Goal: Task Accomplishment & Management: Manage account settings

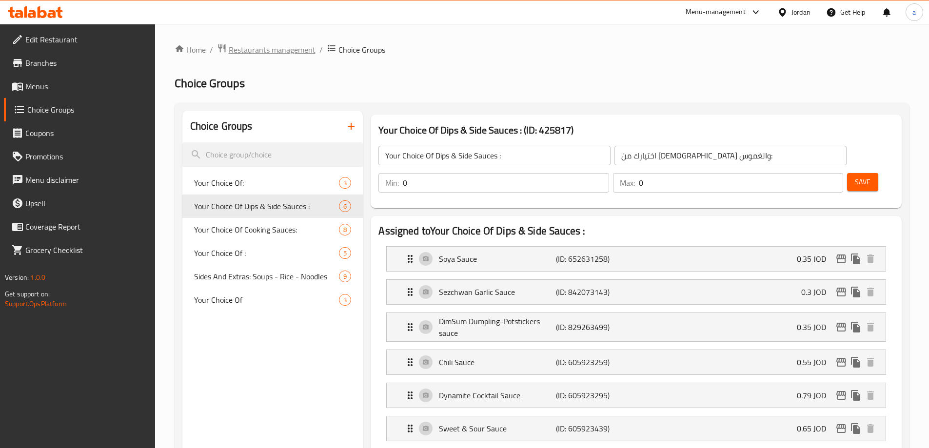
click at [272, 45] on span "Restaurants management" at bounding box center [272, 50] width 87 height 12
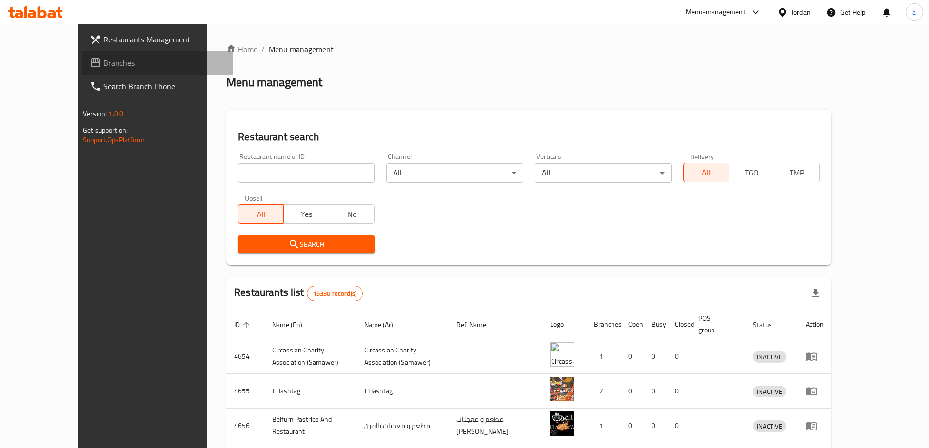
click at [103, 64] on span "Branches" at bounding box center [164, 63] width 122 height 12
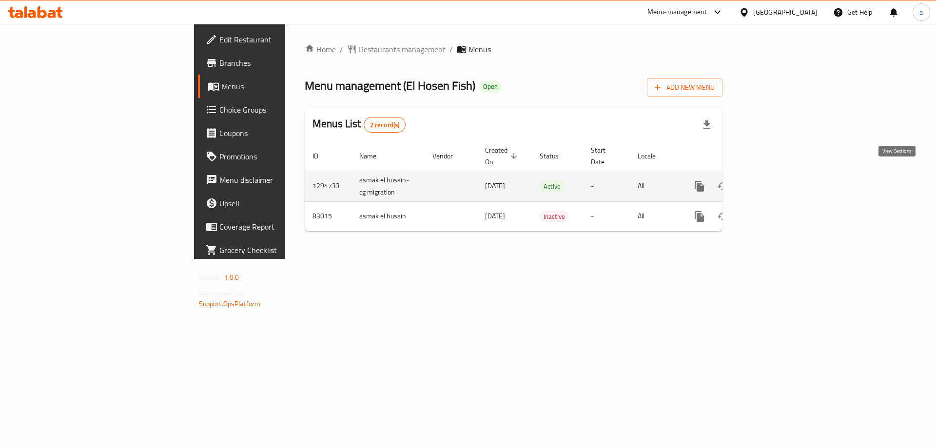
click at [776, 180] on icon "enhanced table" at bounding box center [770, 186] width 12 height 12
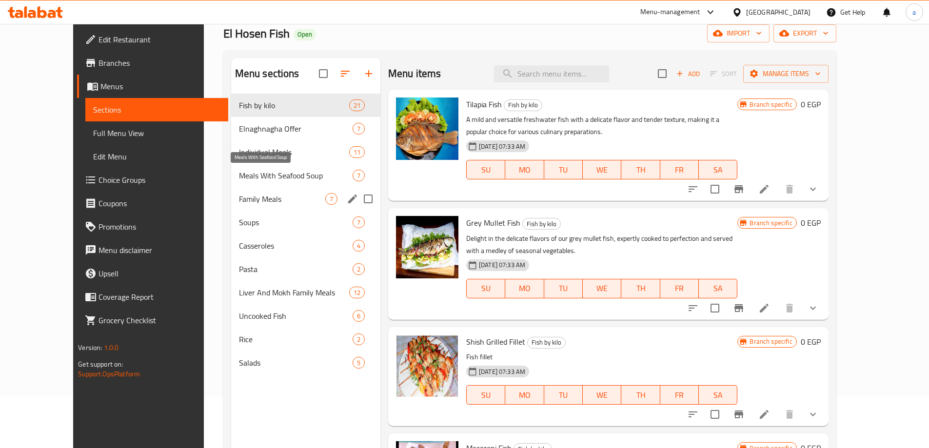
scroll to position [98, 0]
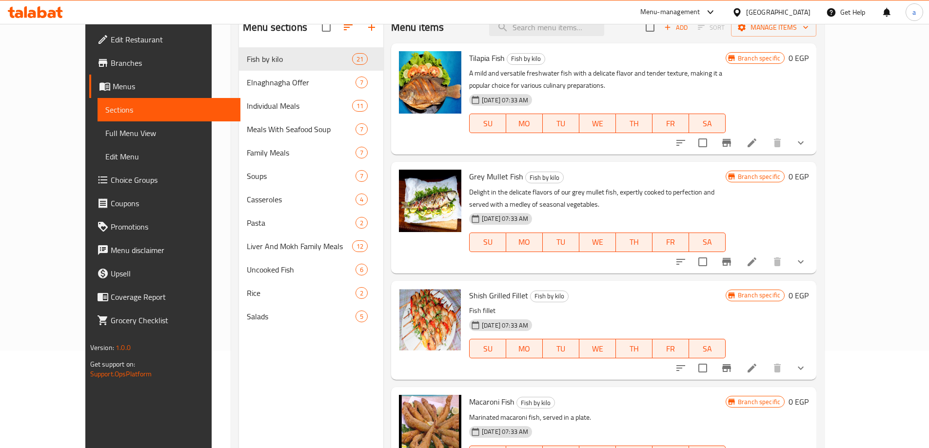
click at [105, 137] on span "Full Menu View" at bounding box center [168, 133] width 127 height 12
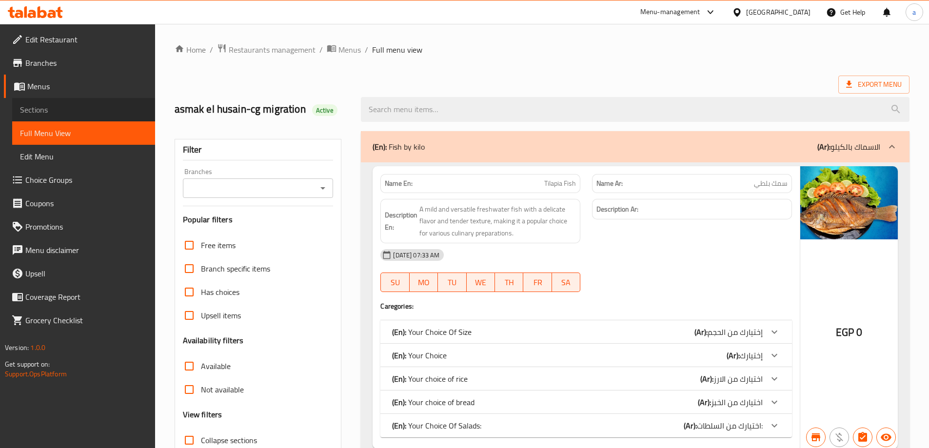
click at [51, 111] on span "Sections" at bounding box center [83, 110] width 127 height 12
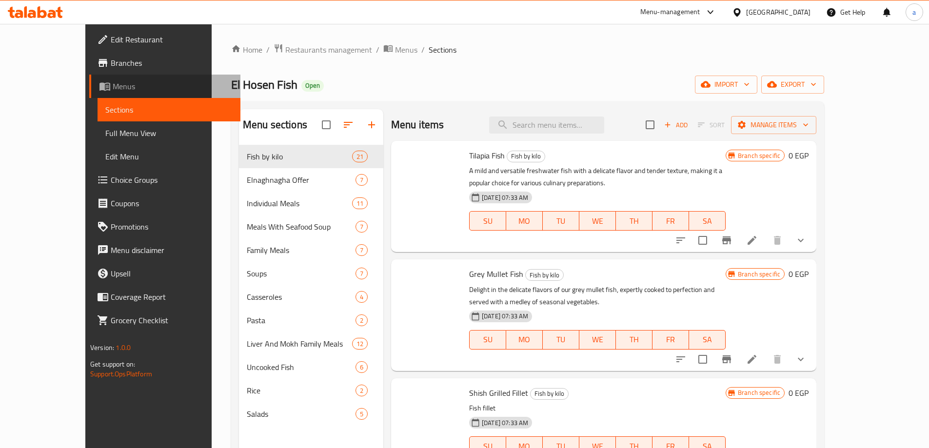
click at [89, 79] on link "Menus" at bounding box center [164, 86] width 151 height 23
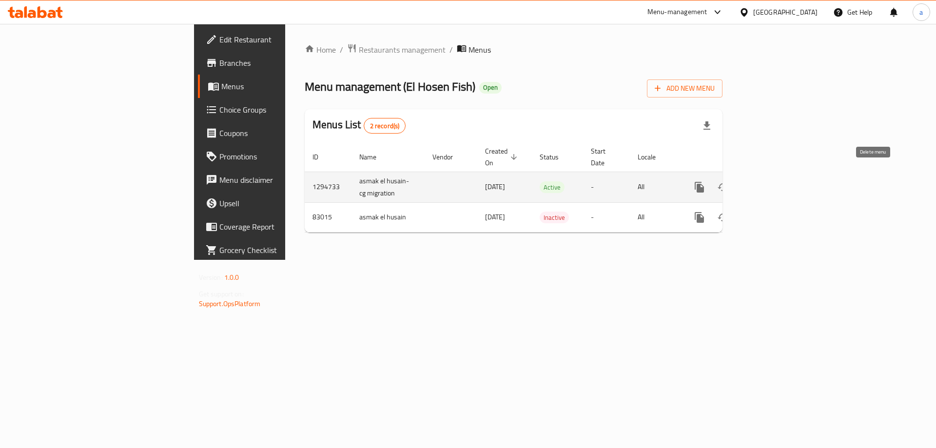
click at [776, 181] on icon "enhanced table" at bounding box center [770, 187] width 12 height 12
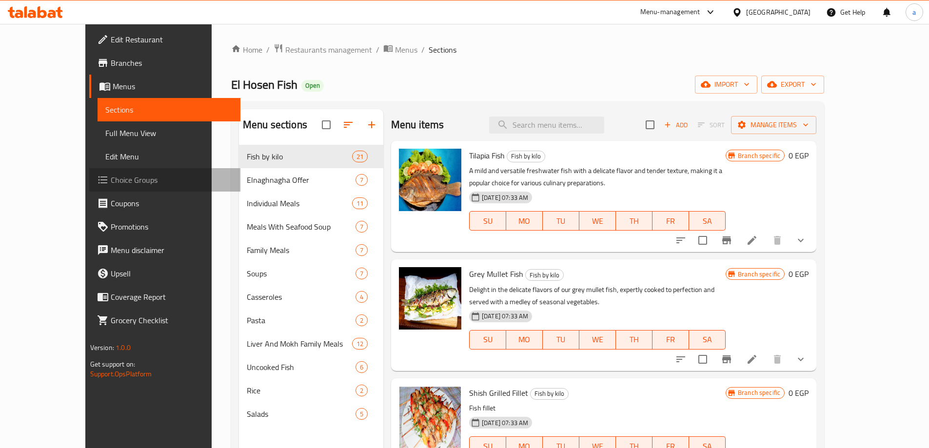
click at [96, 187] on link "Choice Groups" at bounding box center [164, 179] width 151 height 23
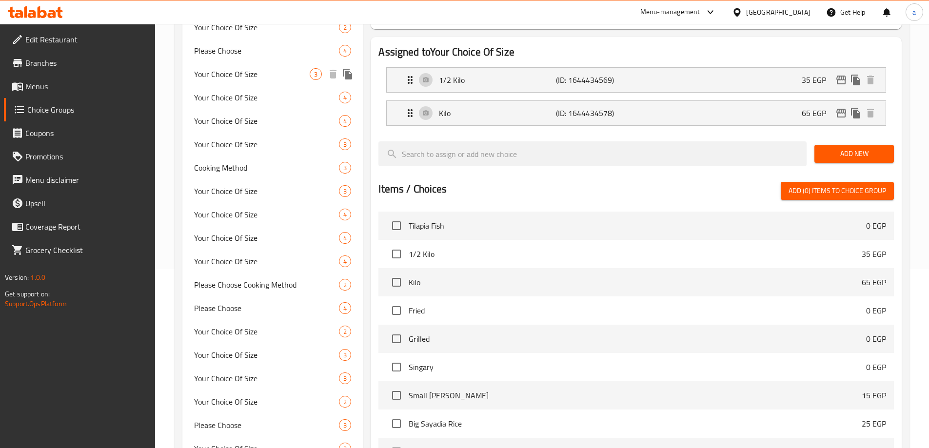
scroll to position [195, 0]
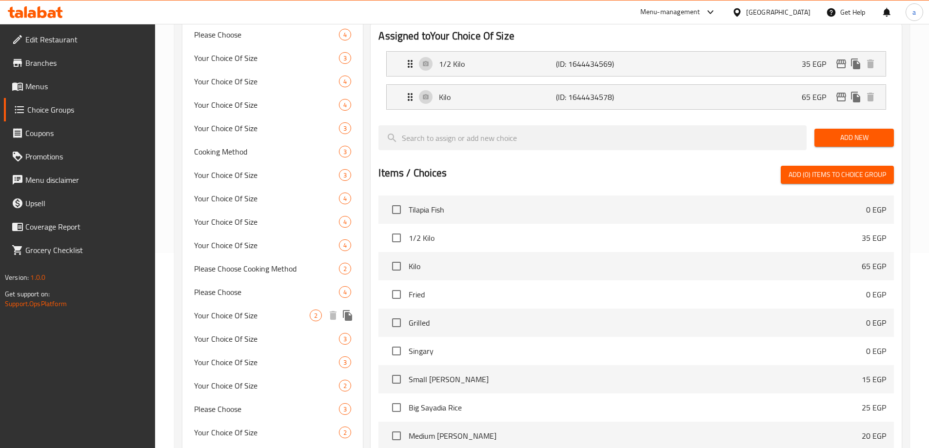
click at [254, 319] on span "Your Choice Of Size" at bounding box center [252, 316] width 116 height 12
click at [266, 327] on div "Your Choice Of Size 3" at bounding box center [272, 338] width 181 height 23
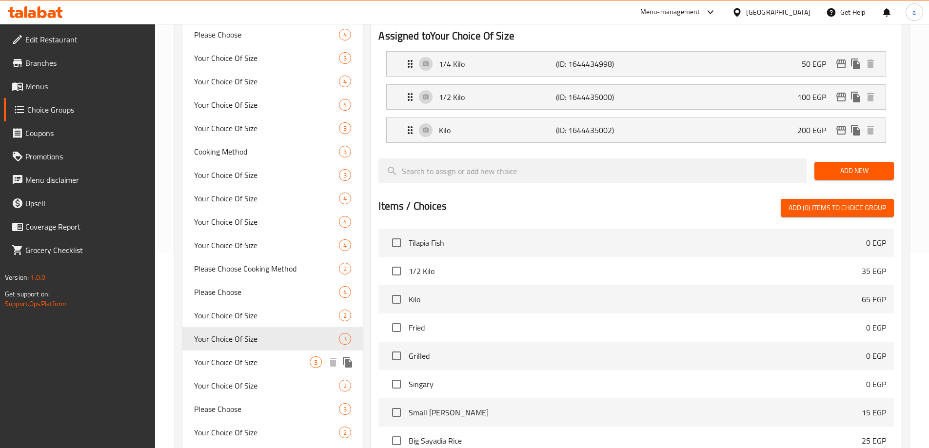
click at [255, 365] on span "Your Choice Of Size" at bounding box center [252, 362] width 116 height 12
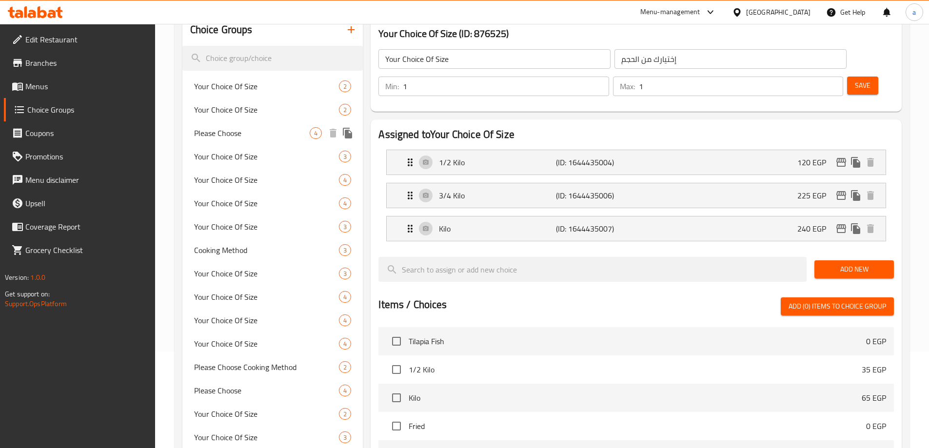
scroll to position [293, 0]
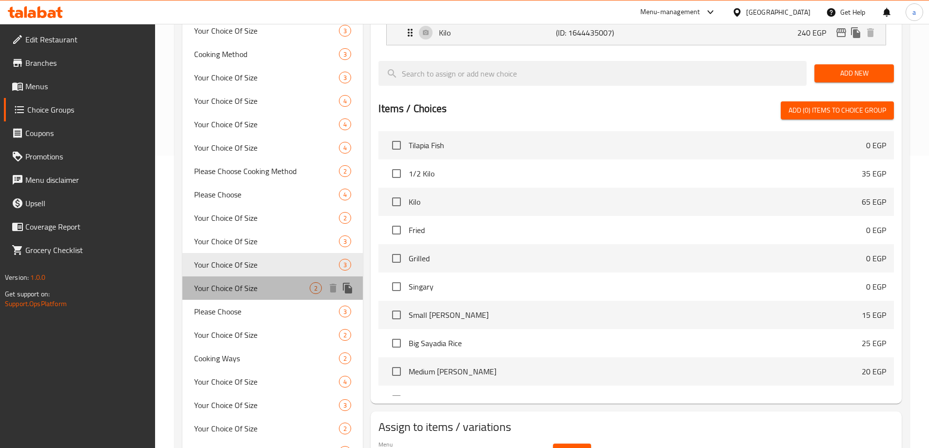
click at [268, 293] on span "Your Choice Of Size" at bounding box center [252, 288] width 116 height 12
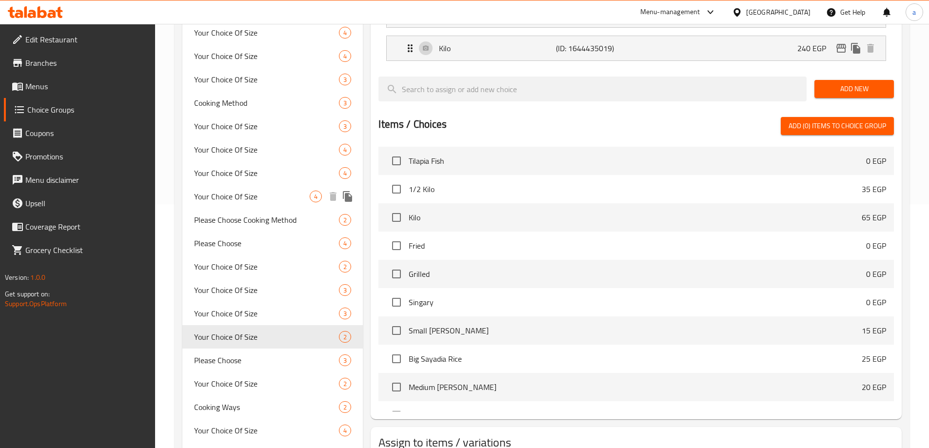
click at [261, 195] on span "Your Choice Of Size" at bounding box center [252, 197] width 116 height 12
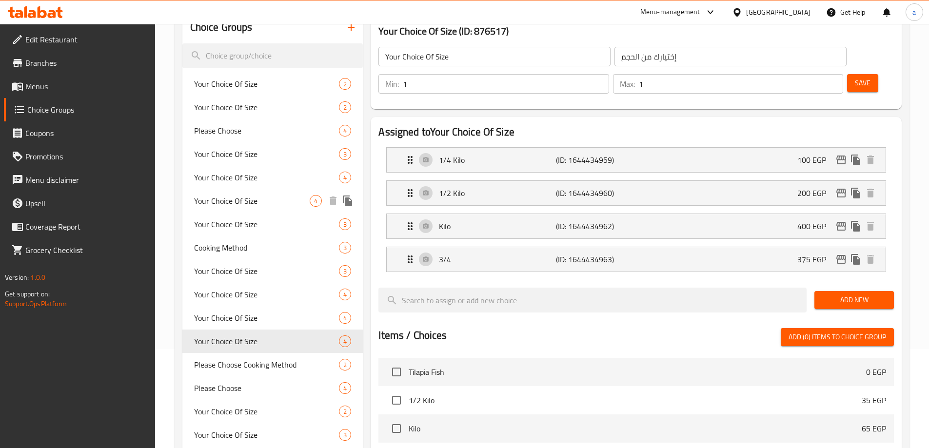
scroll to position [98, 0]
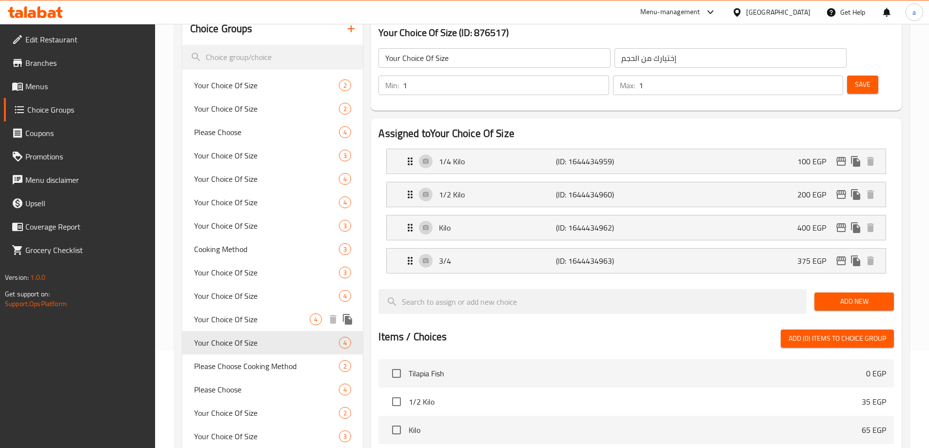
click at [249, 322] on span "Your Choice Of Size" at bounding box center [252, 319] width 116 height 12
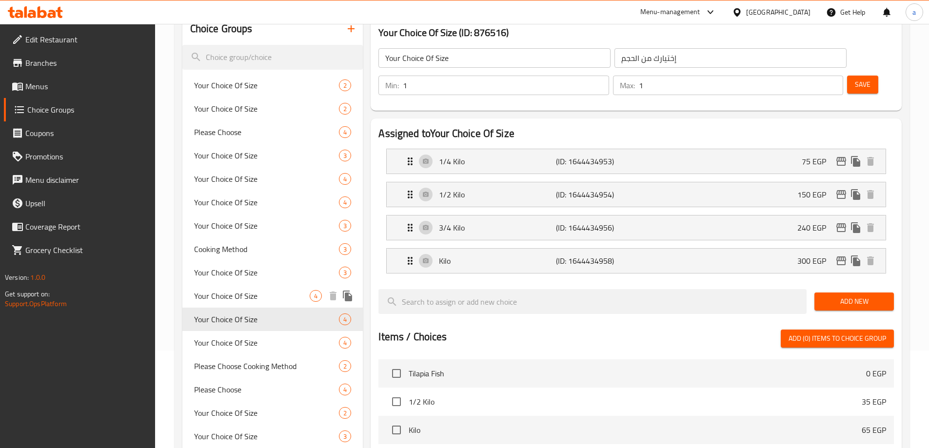
click at [254, 298] on span "Your Choice Of Size" at bounding box center [252, 296] width 116 height 12
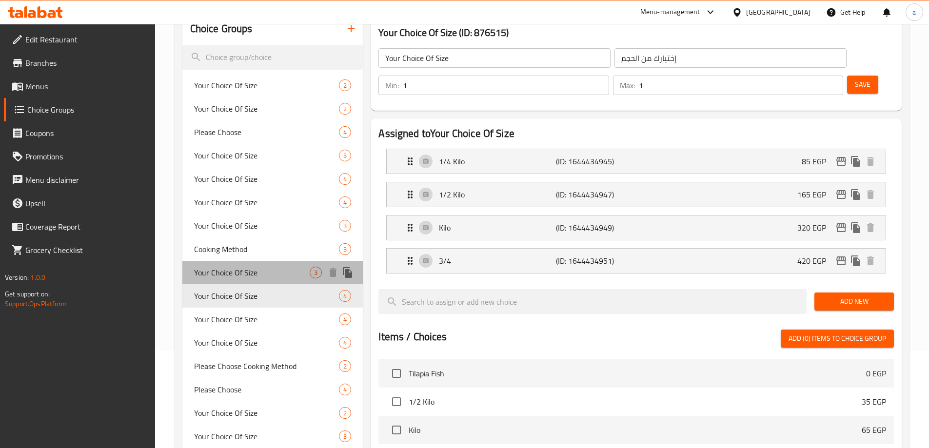
click at [252, 270] on span "Your Choice Of Size" at bounding box center [252, 273] width 116 height 12
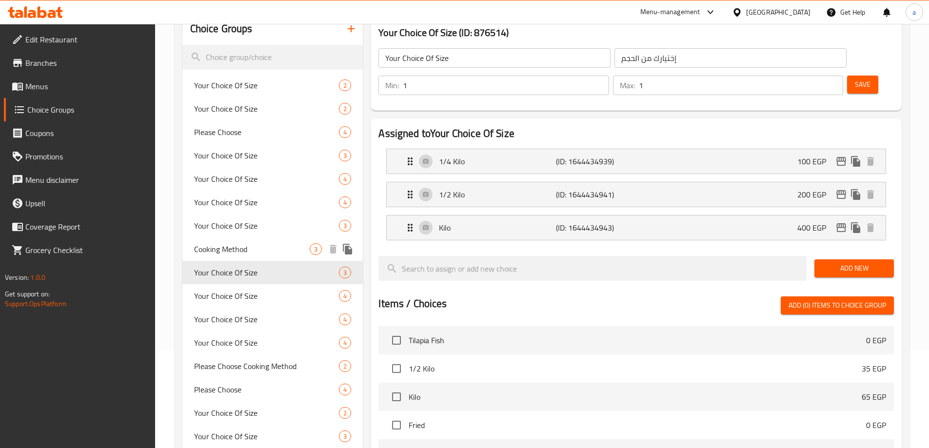
click at [252, 249] on span "Cooking Method" at bounding box center [252, 249] width 116 height 12
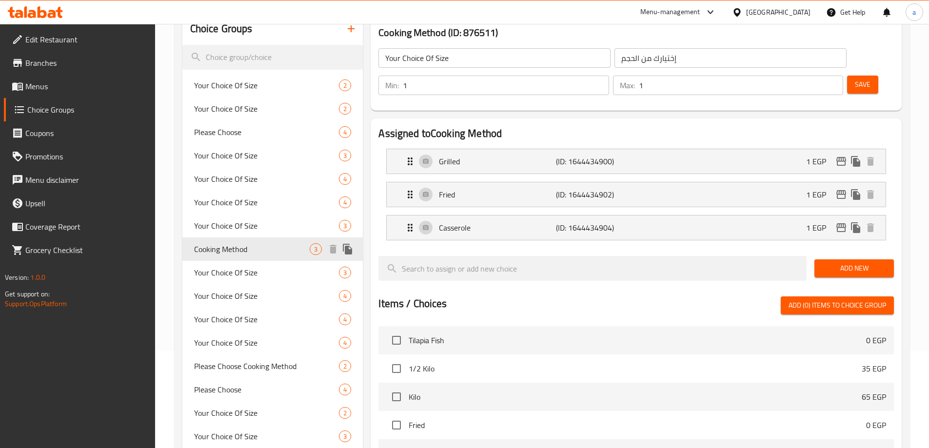
type input "Cooking Method"
type input "طريقة الطهي"
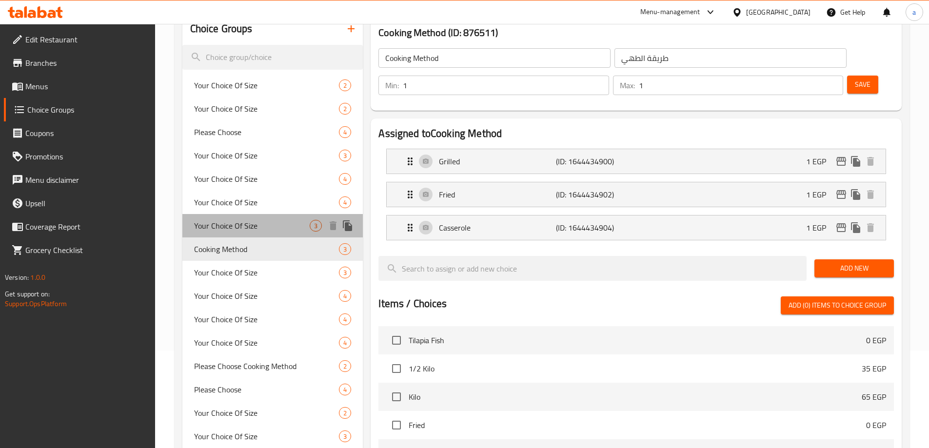
click at [254, 227] on span "Your Choice Of Size" at bounding box center [252, 226] width 116 height 12
type input "Your Choice Of Size"
type input "إختيارك من الحجم"
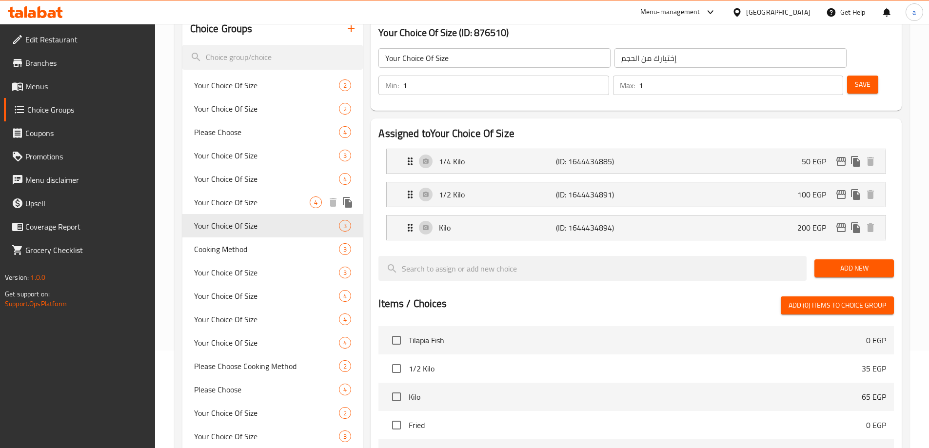
click at [253, 208] on span "Your Choice Of Size" at bounding box center [252, 202] width 116 height 12
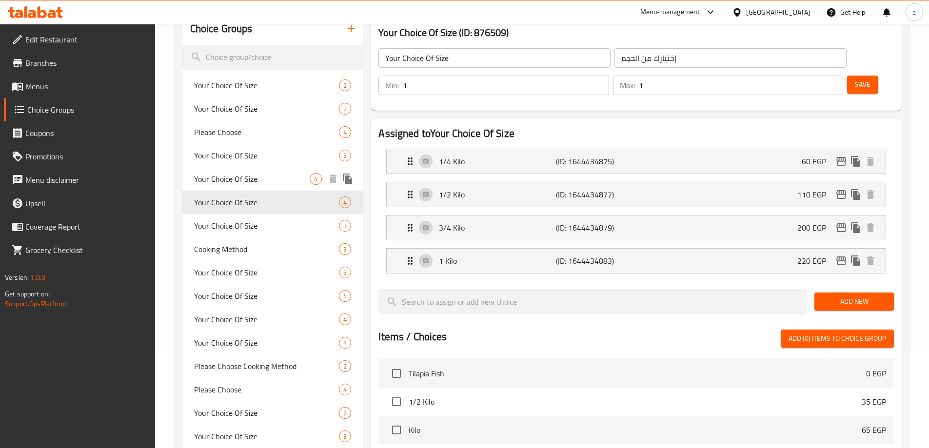
click at [256, 182] on span "Your Choice Of Size" at bounding box center [252, 179] width 116 height 12
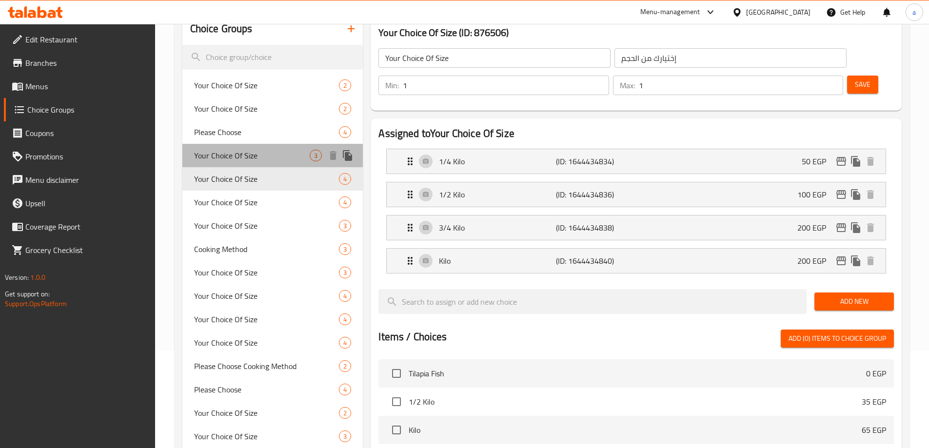
click at [261, 160] on span "Your Choice Of Size" at bounding box center [252, 156] width 116 height 12
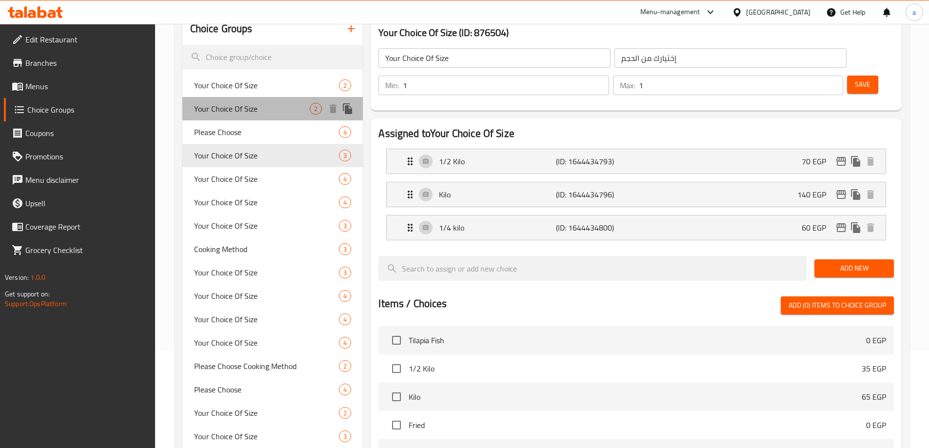
click at [248, 118] on div "Your Choice Of Size 2" at bounding box center [272, 108] width 181 height 23
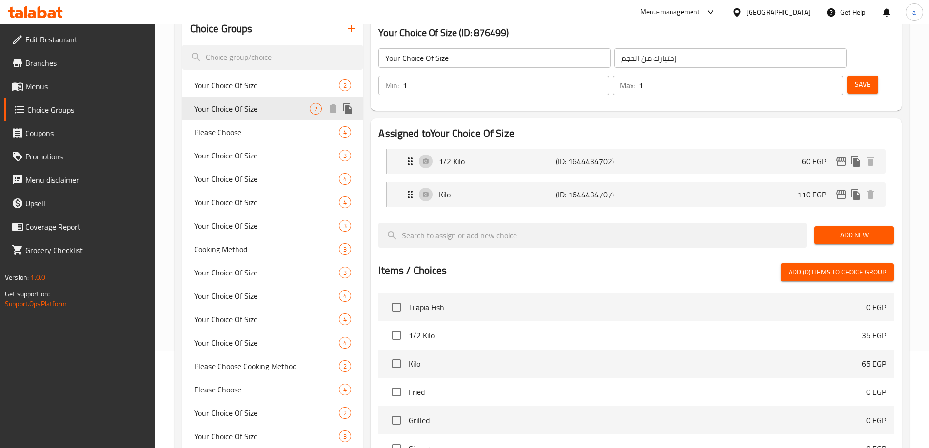
scroll to position [49, 0]
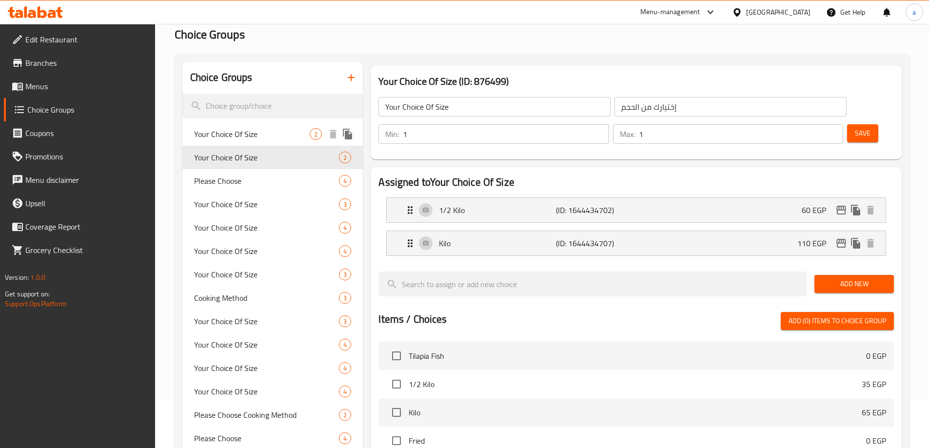
click at [253, 137] on span "Your Choice Of Size" at bounding box center [252, 134] width 116 height 12
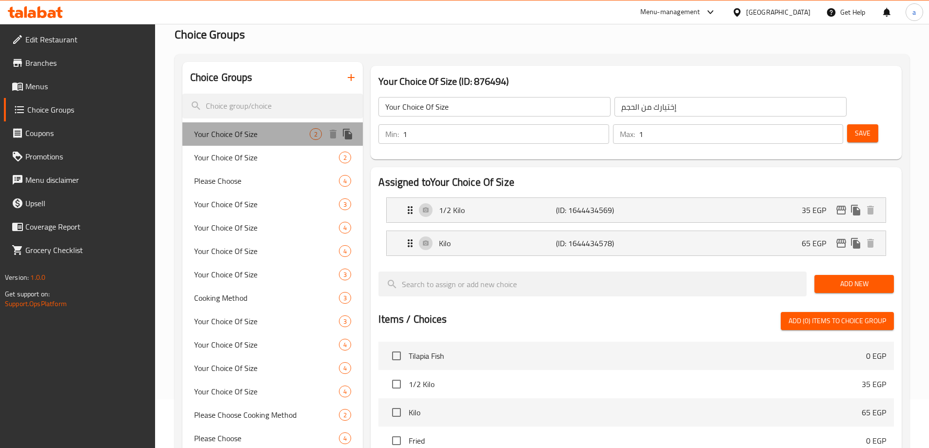
click at [253, 137] on span "Your Choice Of Size" at bounding box center [252, 134] width 116 height 12
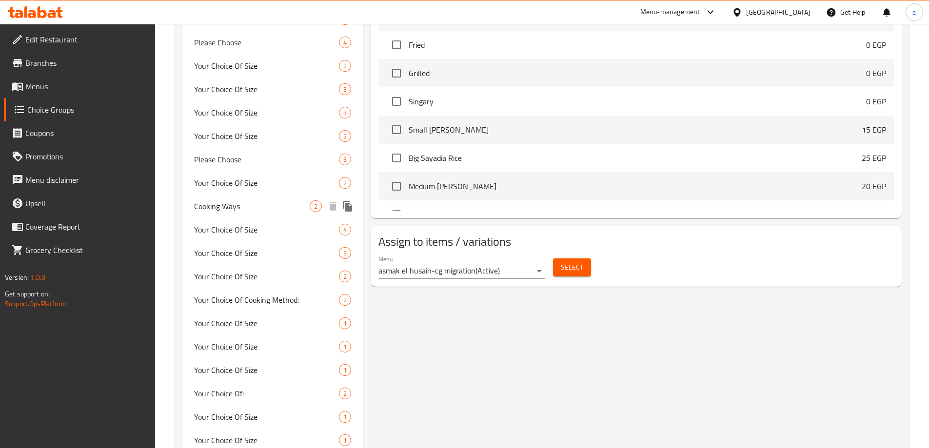
scroll to position [488, 0]
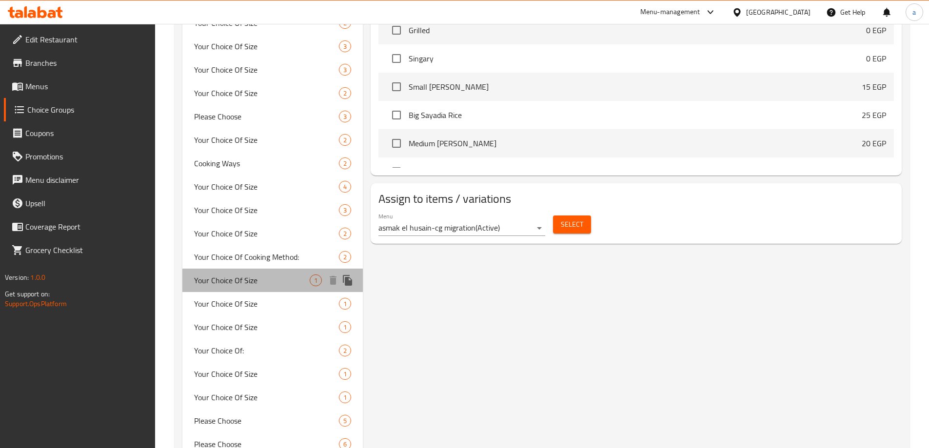
click at [265, 273] on div "Your Choice Of Size 1" at bounding box center [272, 280] width 181 height 23
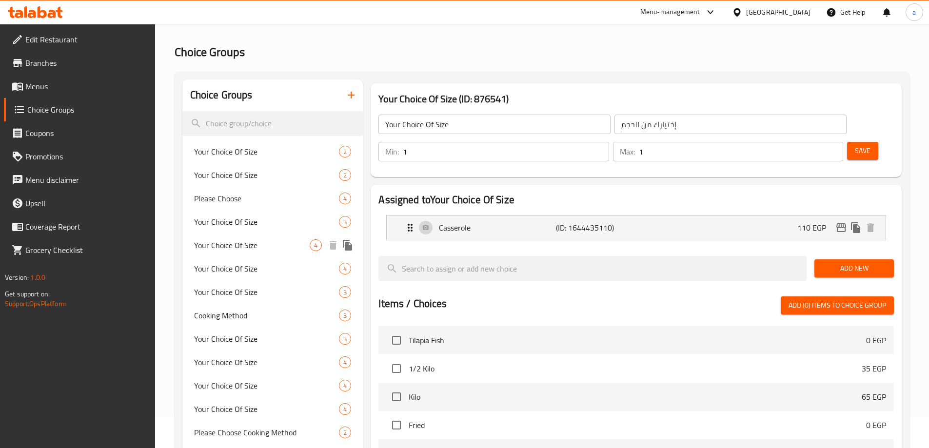
scroll to position [49, 0]
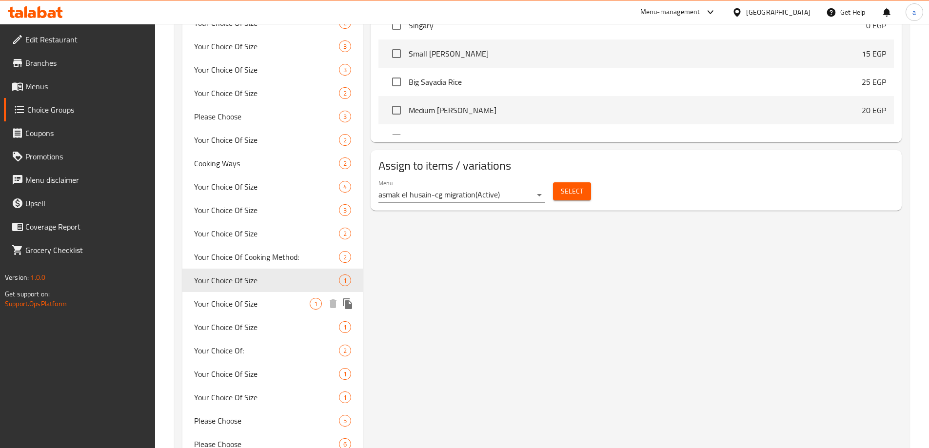
click at [265, 299] on span "Your Choice Of Size" at bounding box center [252, 304] width 116 height 12
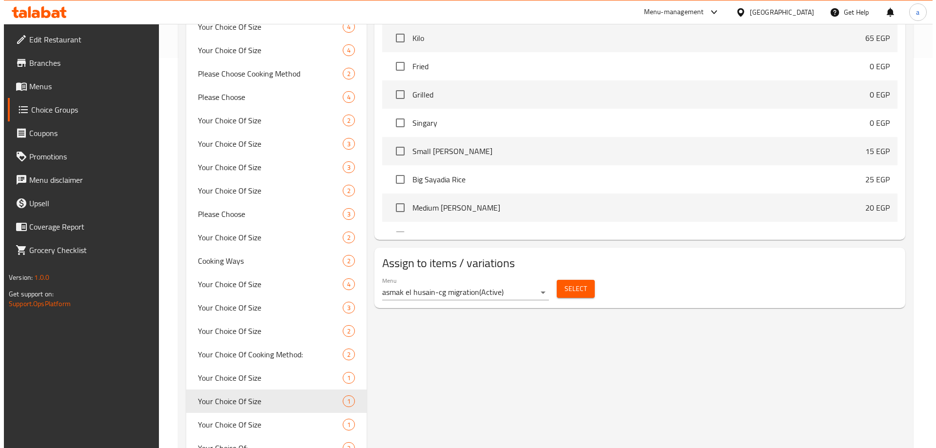
scroll to position [536, 0]
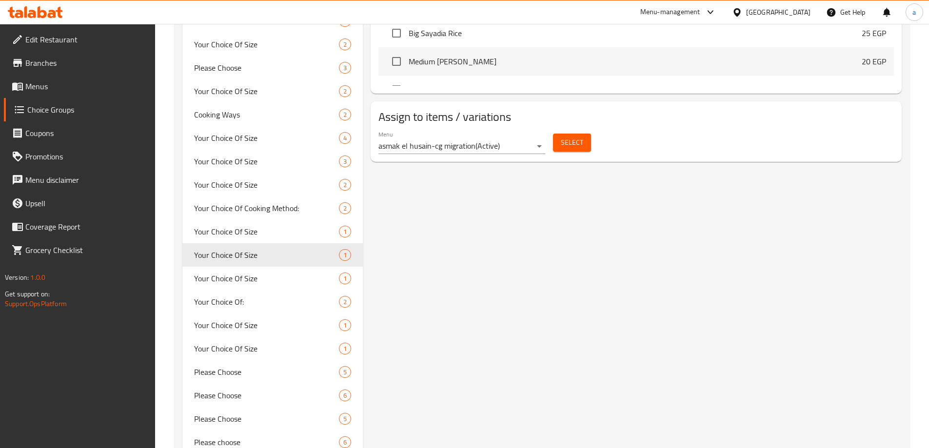
click at [580, 137] on span "Select" at bounding box center [572, 143] width 22 height 12
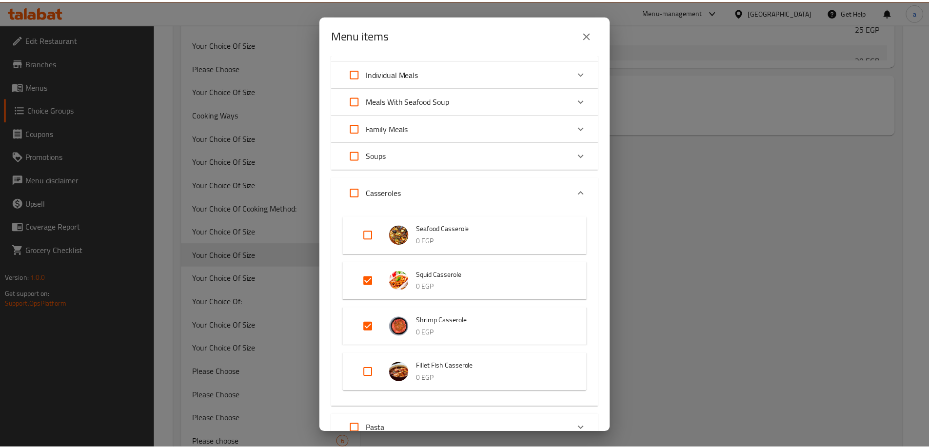
scroll to position [98, 0]
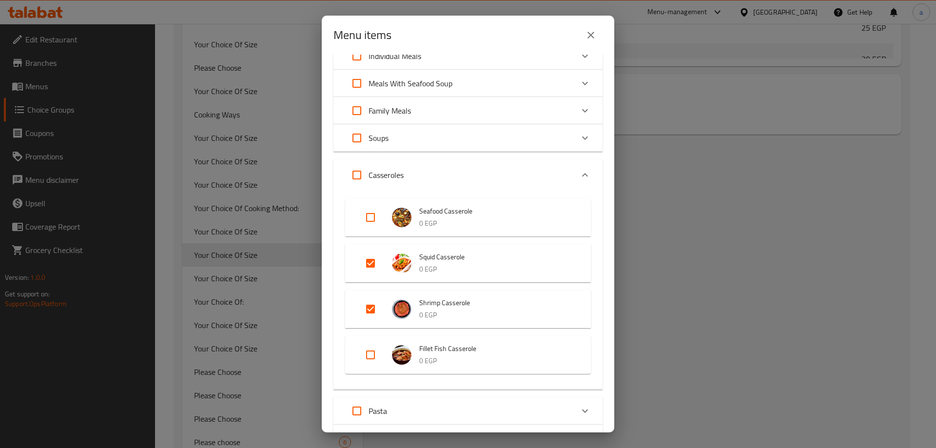
click at [461, 270] on p "0 EGP" at bounding box center [495, 269] width 152 height 12
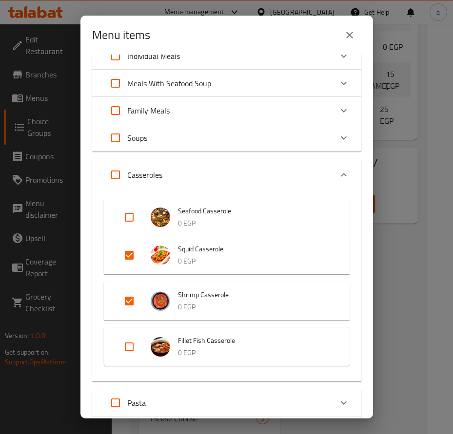
drag, startPoint x: 349, startPoint y: 32, endPoint x: 439, endPoint y: -1, distance: 96.1
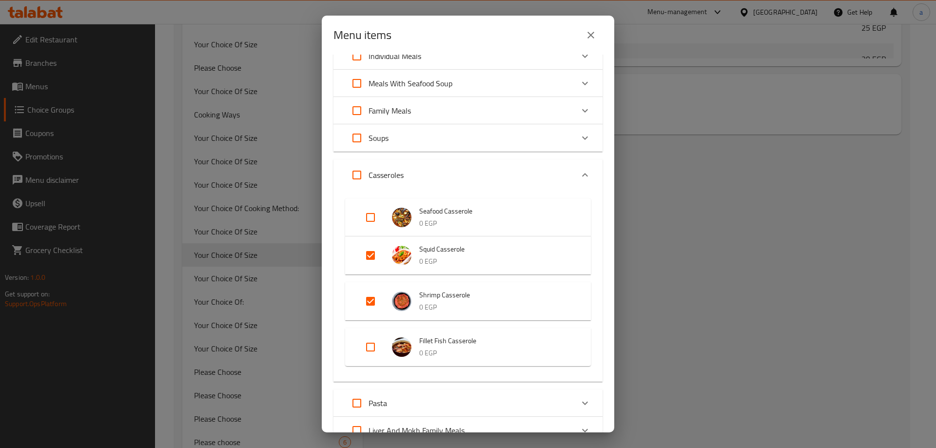
drag, startPoint x: 596, startPoint y: 36, endPoint x: 739, endPoint y: 209, distance: 224.0
click at [734, 209] on div "Menu items 2 / 91 items selected ​ Fish by kilo Tilapia Fish 0 EGP Grey Mullet …" at bounding box center [468, 224] width 936 height 448
click at [592, 40] on icon "close" at bounding box center [591, 35] width 12 height 12
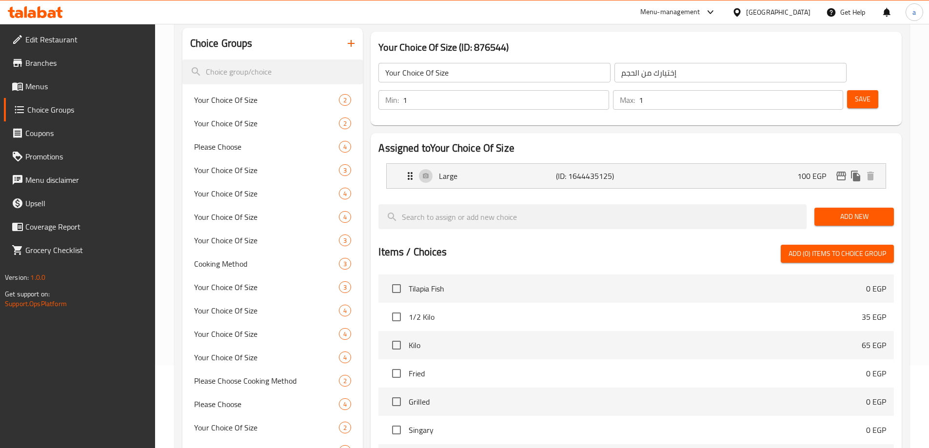
scroll to position [49, 0]
